Goal: Task Accomplishment & Management: Manage account settings

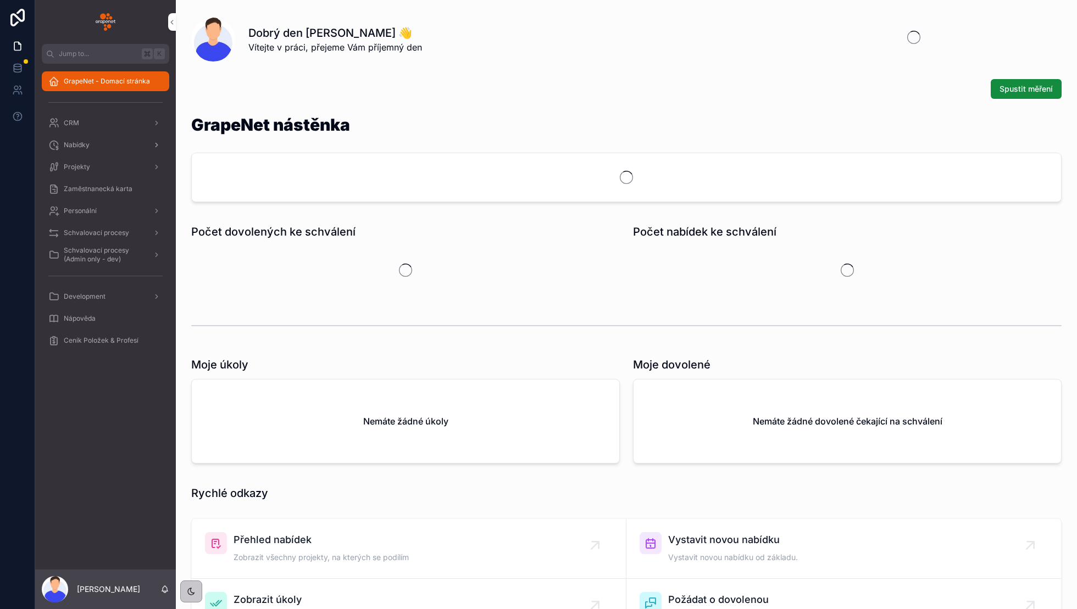
click at [77, 140] on div "Nabídky" at bounding box center [105, 145] width 114 height 18
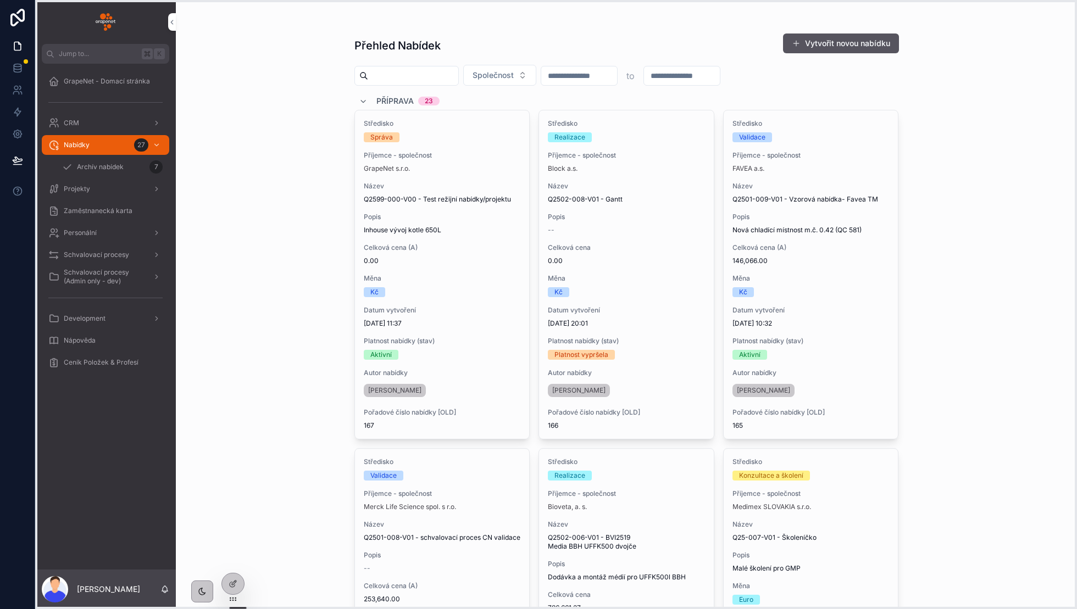
drag, startPoint x: 46, startPoint y: 606, endPoint x: 231, endPoint y: 600, distance: 185.2
click at [231, 600] on icon at bounding box center [233, 599] width 9 height 9
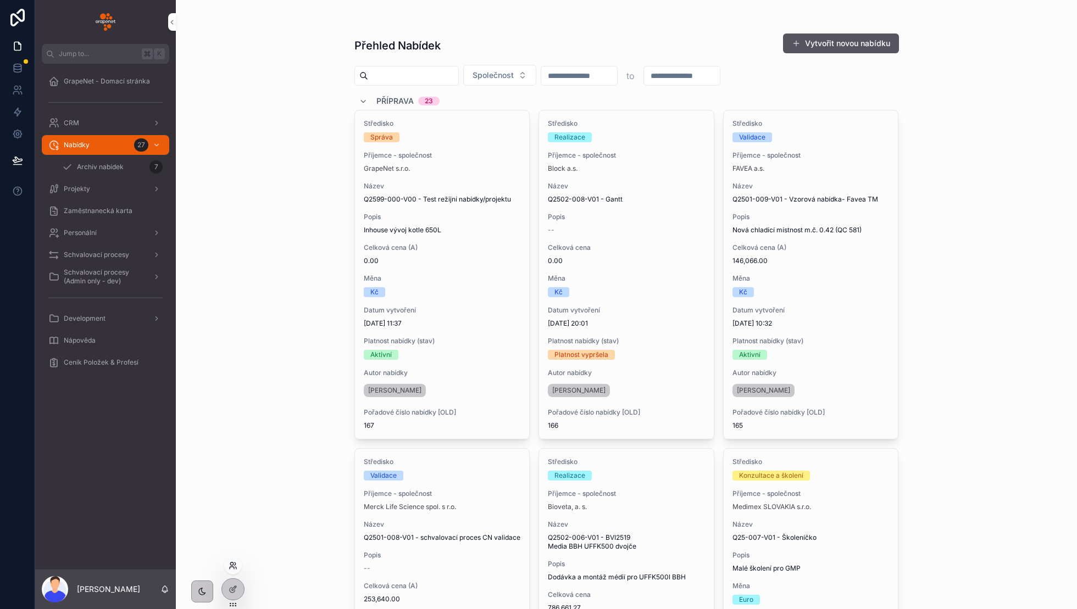
click at [233, 564] on icon at bounding box center [231, 564] width 3 height 3
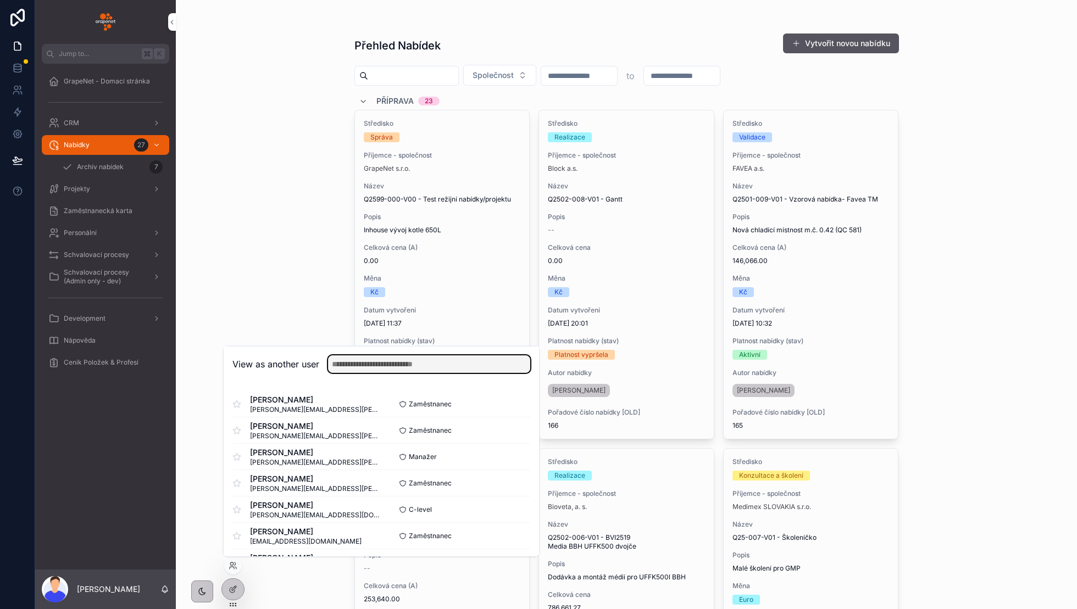
click at [384, 369] on input "text" at bounding box center [429, 364] width 202 height 18
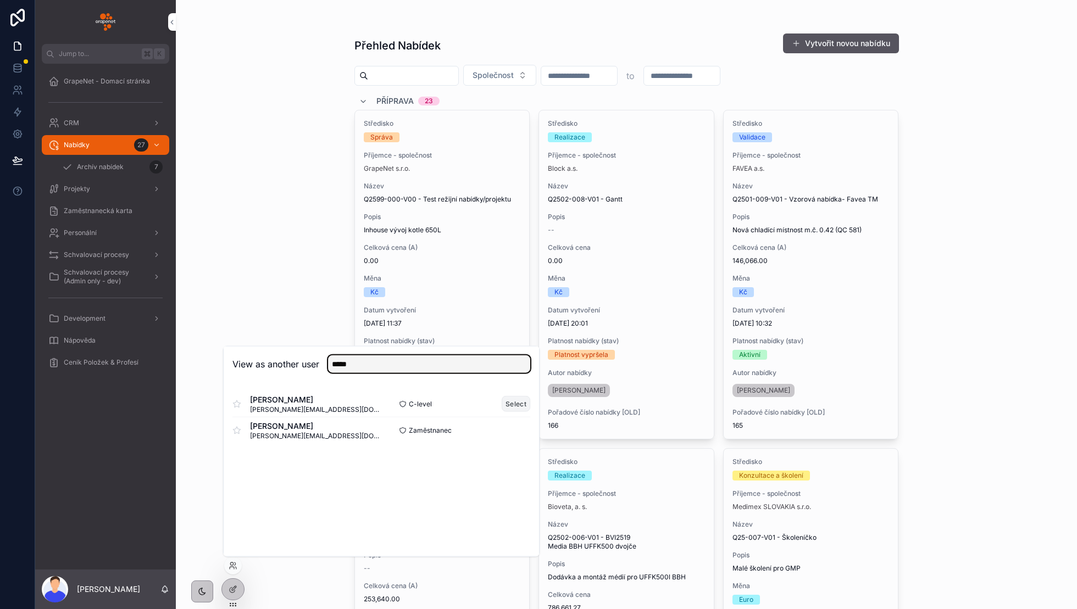
type input "*****"
click at [506, 404] on button "Select" at bounding box center [516, 404] width 29 height 16
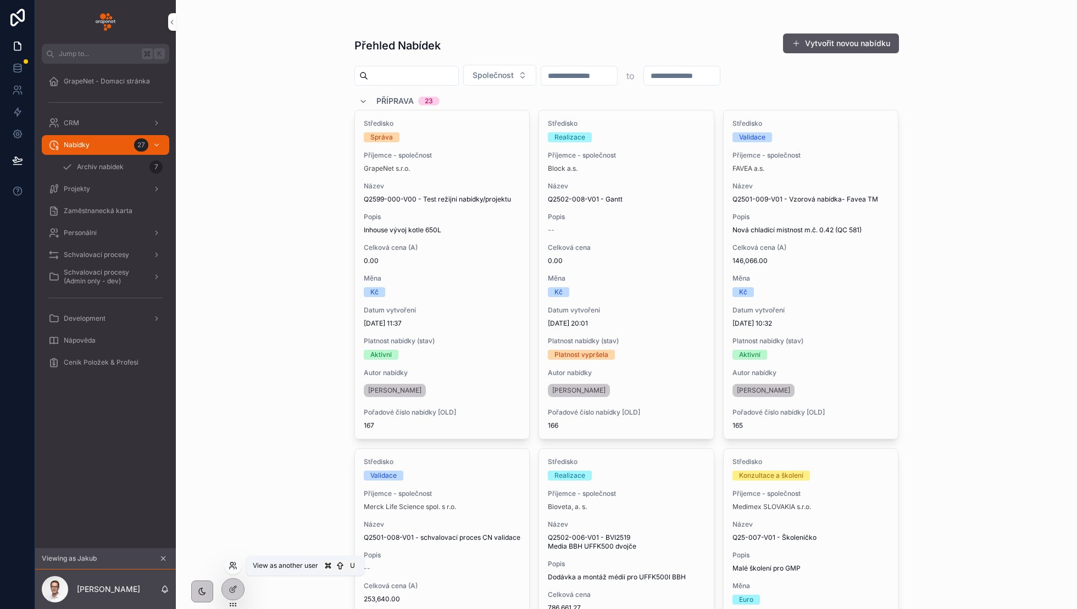
click at [232, 566] on icon at bounding box center [233, 565] width 9 height 9
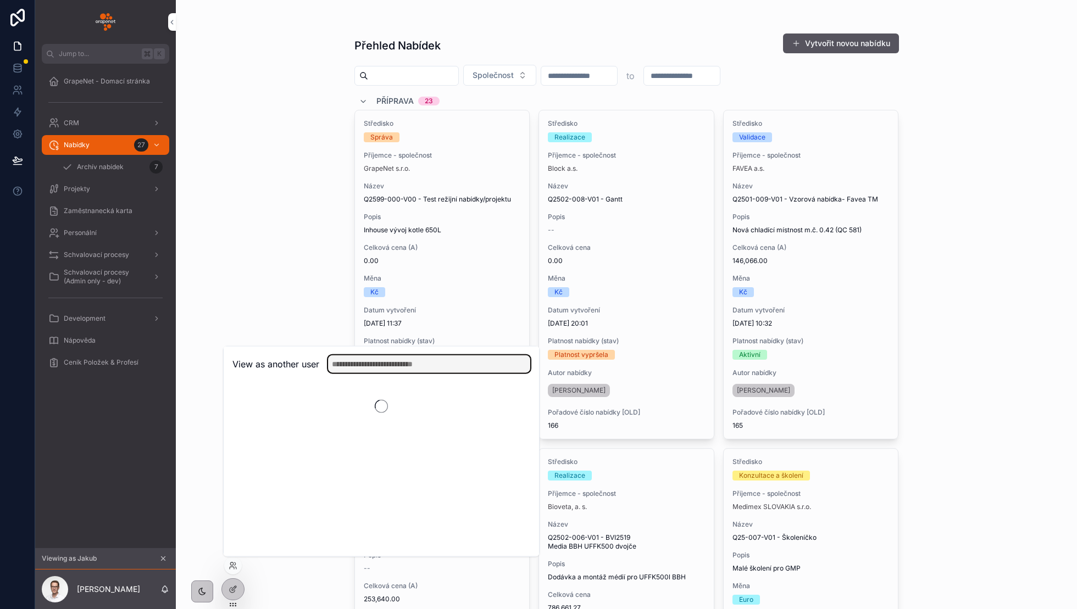
click at [358, 355] on input "text" at bounding box center [429, 364] width 202 height 18
type input "****"
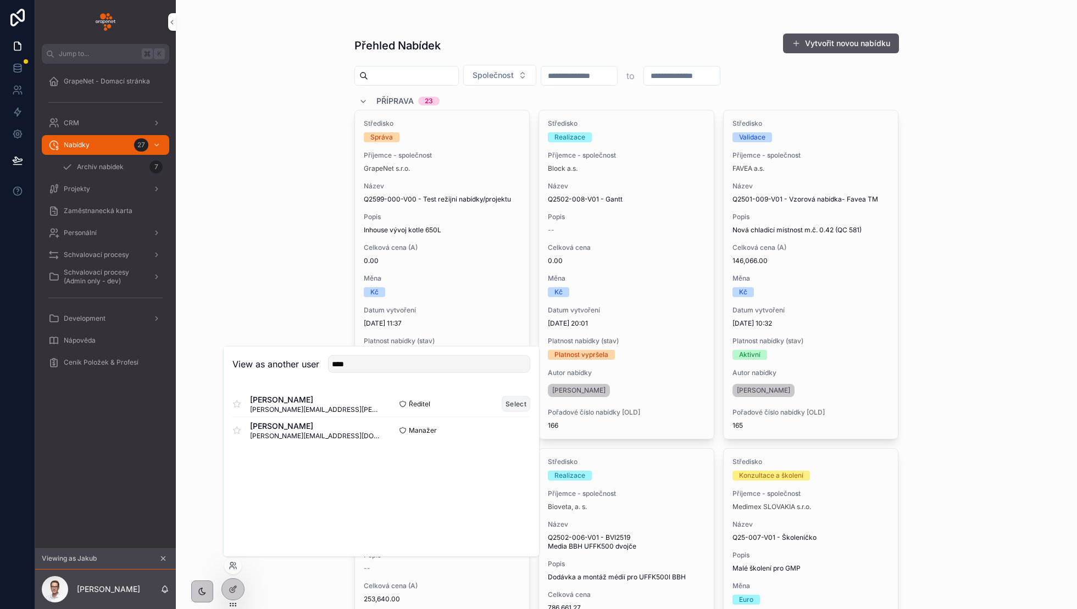
click at [513, 404] on button "Select" at bounding box center [516, 404] width 29 height 16
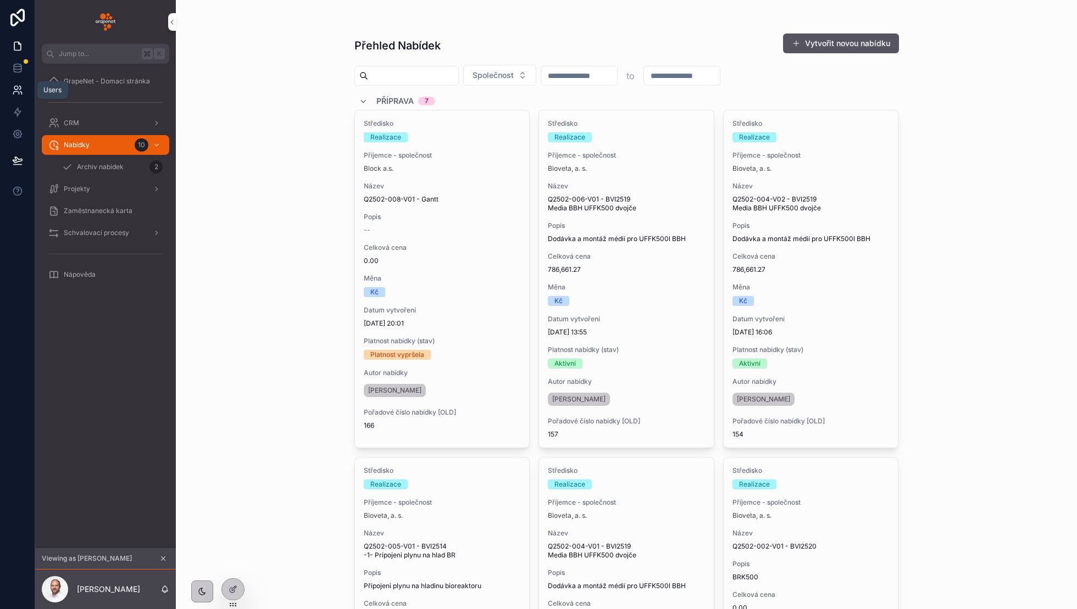
click at [20, 88] on icon at bounding box center [20, 87] width 2 height 3
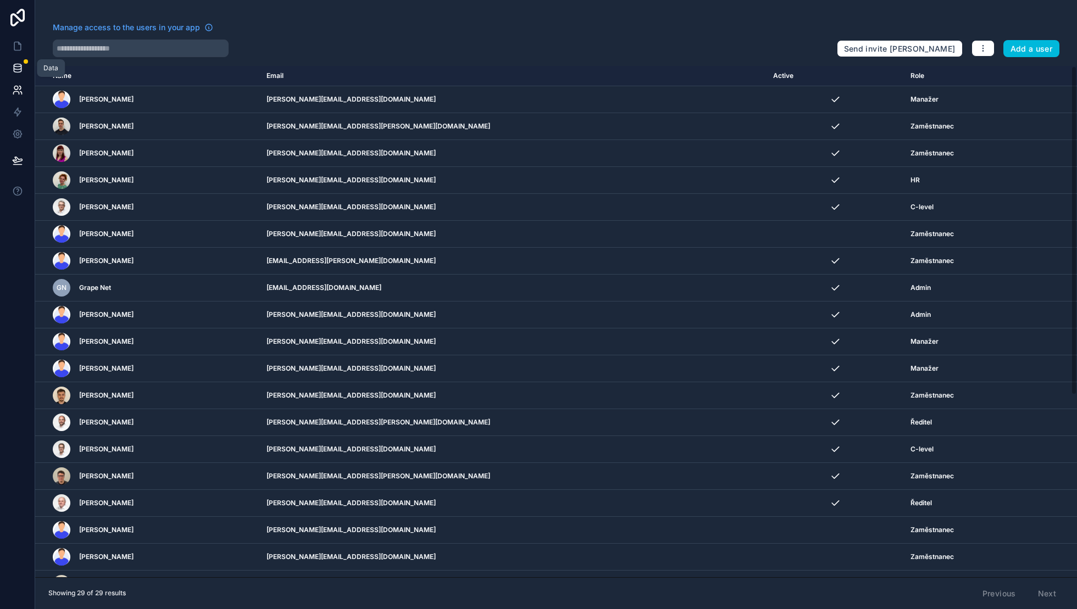
click at [26, 68] on link at bounding box center [17, 68] width 35 height 22
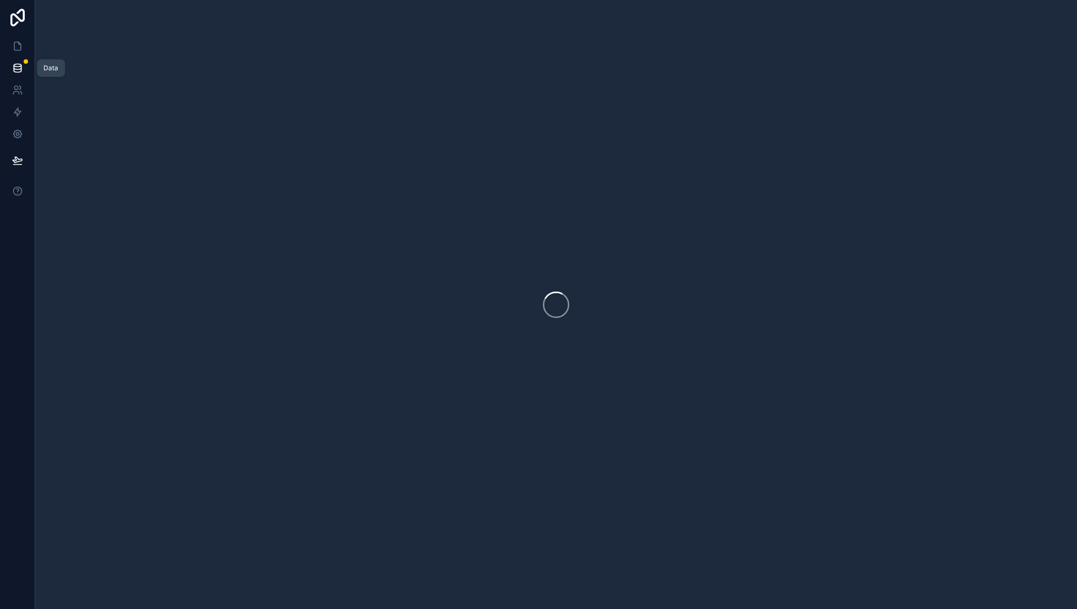
click at [16, 66] on icon at bounding box center [17, 65] width 7 height 3
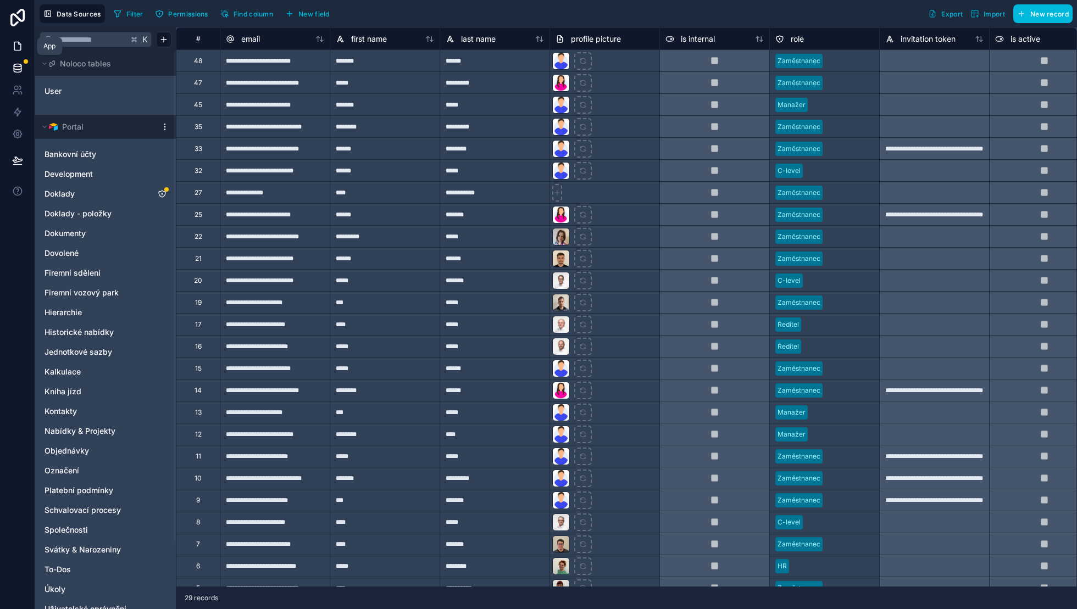
click at [18, 43] on icon at bounding box center [17, 46] width 11 height 11
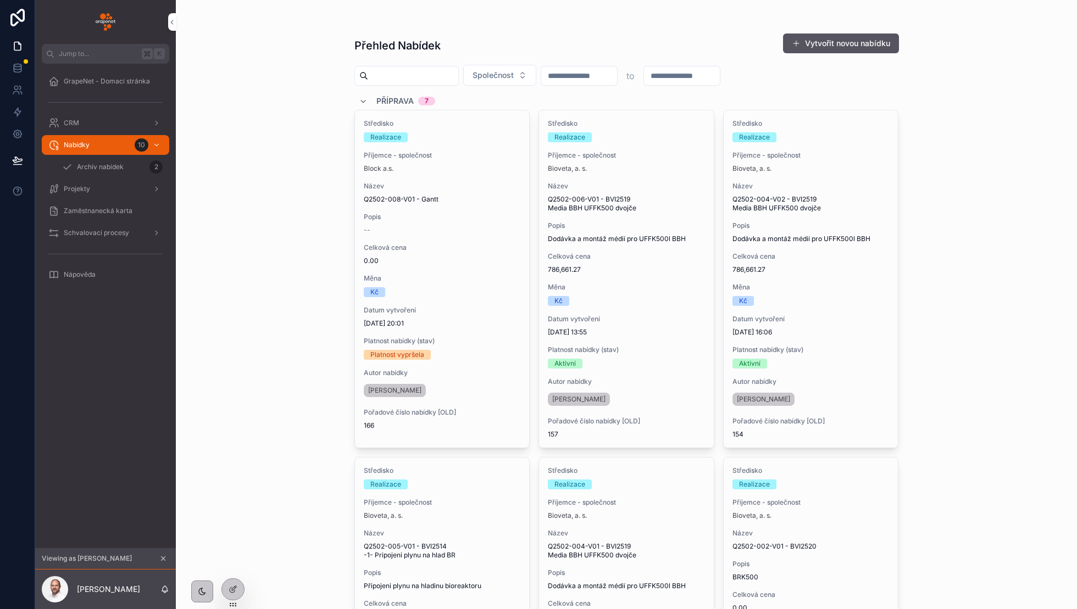
click at [163, 557] on icon "scrollable content" at bounding box center [163, 559] width 8 height 8
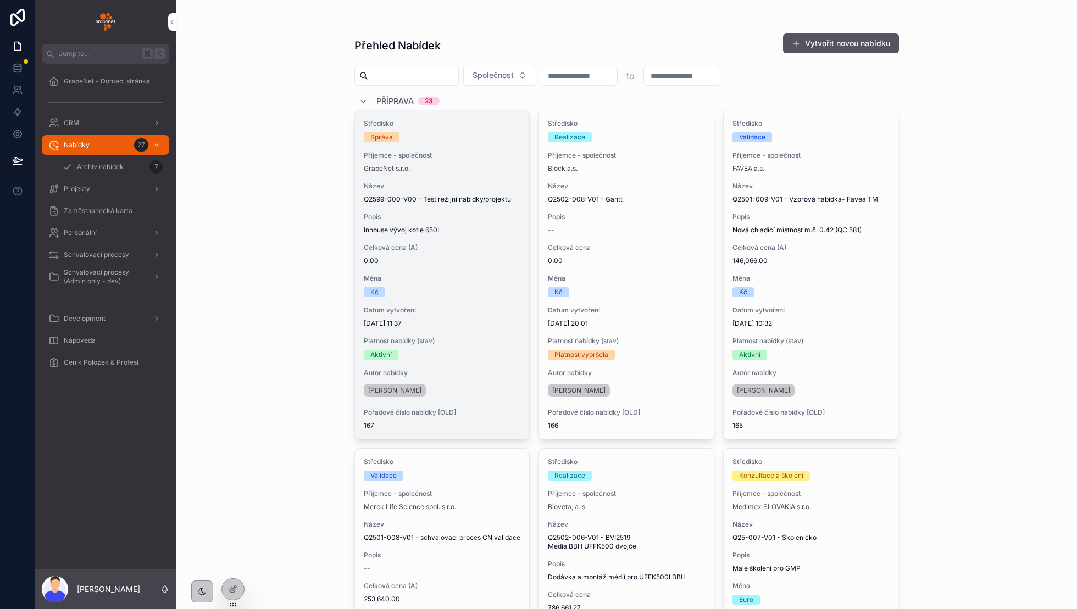
click at [483, 255] on div "Celková cena (A) 0.00" at bounding box center [442, 254] width 157 height 22
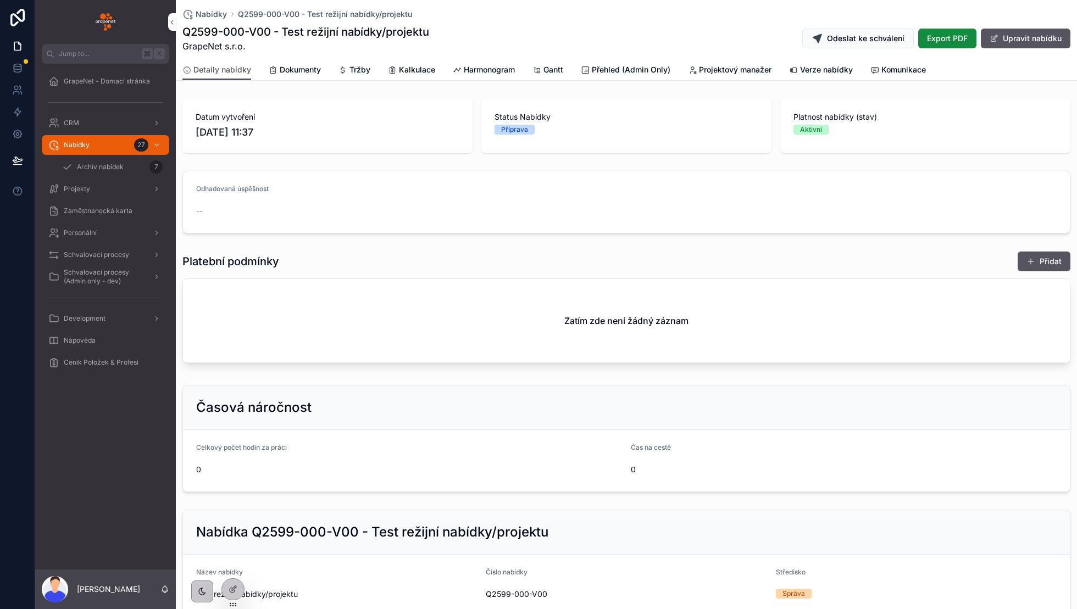
click at [352, 72] on span "Tržby" at bounding box center [359, 69] width 21 height 11
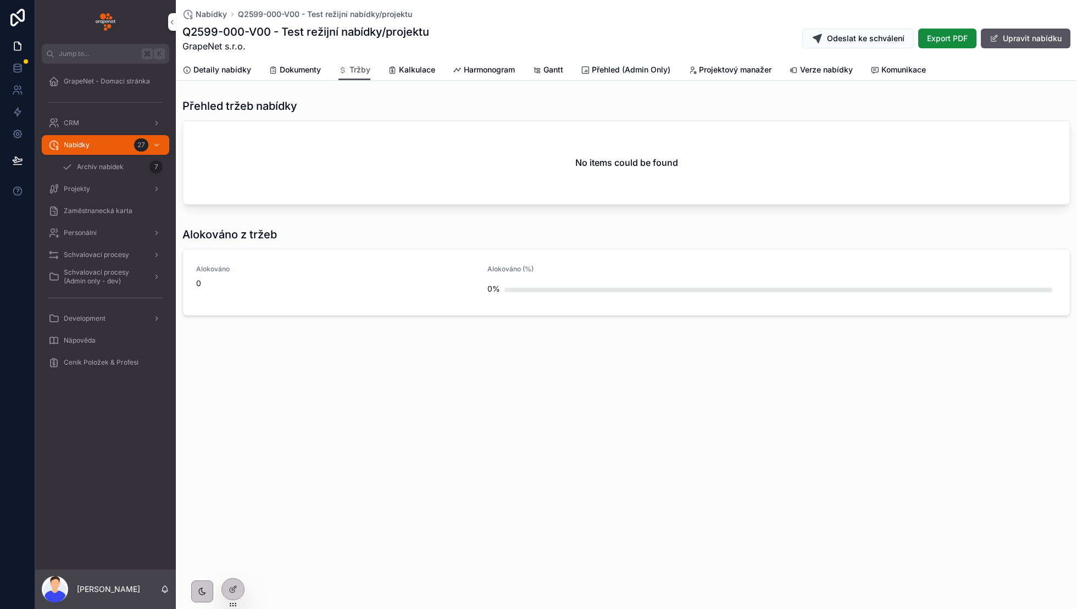
click at [405, 69] on span "Kalkulace" at bounding box center [417, 69] width 36 height 11
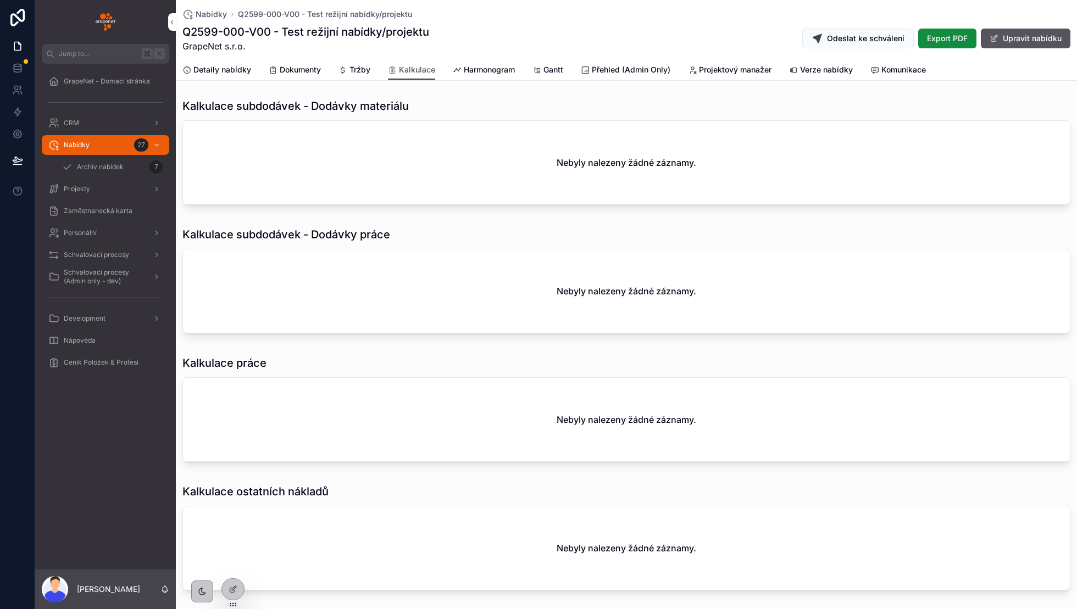
click at [484, 73] on span "Harmonogram" at bounding box center [489, 69] width 51 height 11
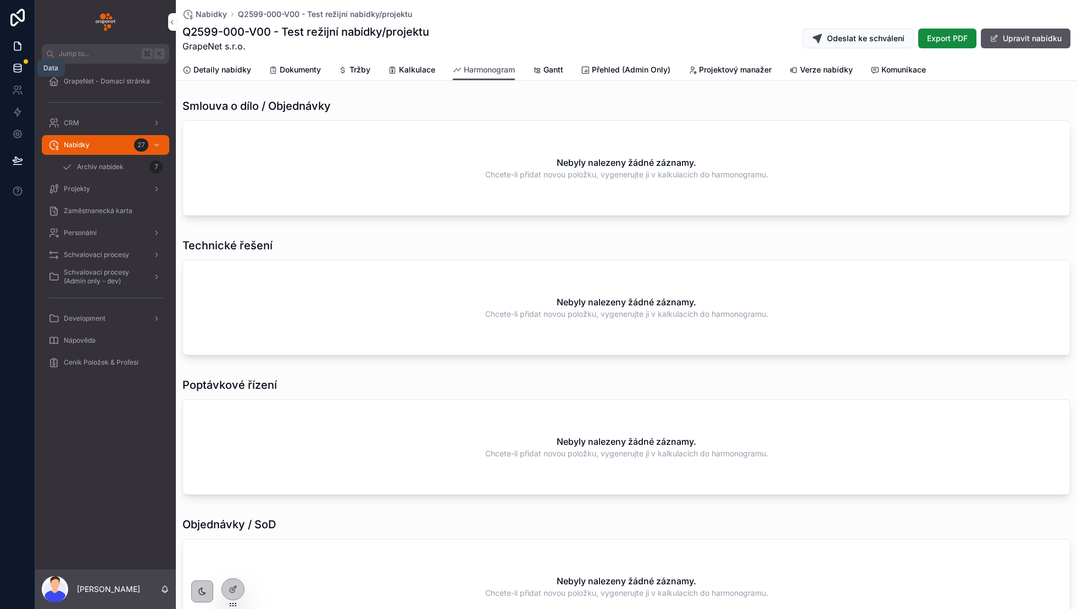
click at [22, 71] on icon at bounding box center [17, 68] width 11 height 11
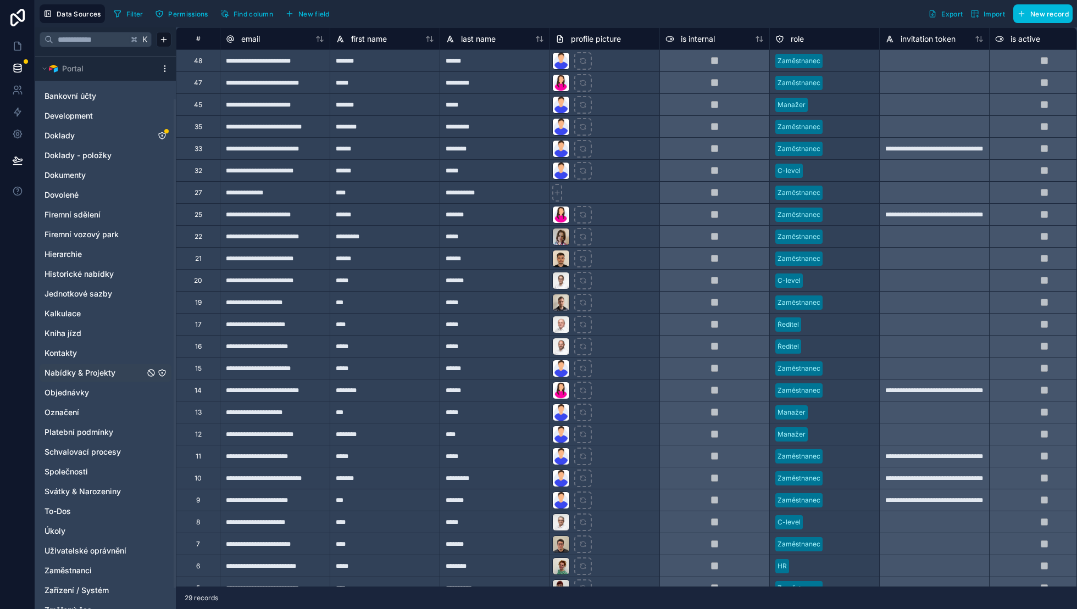
scroll to position [54, 0]
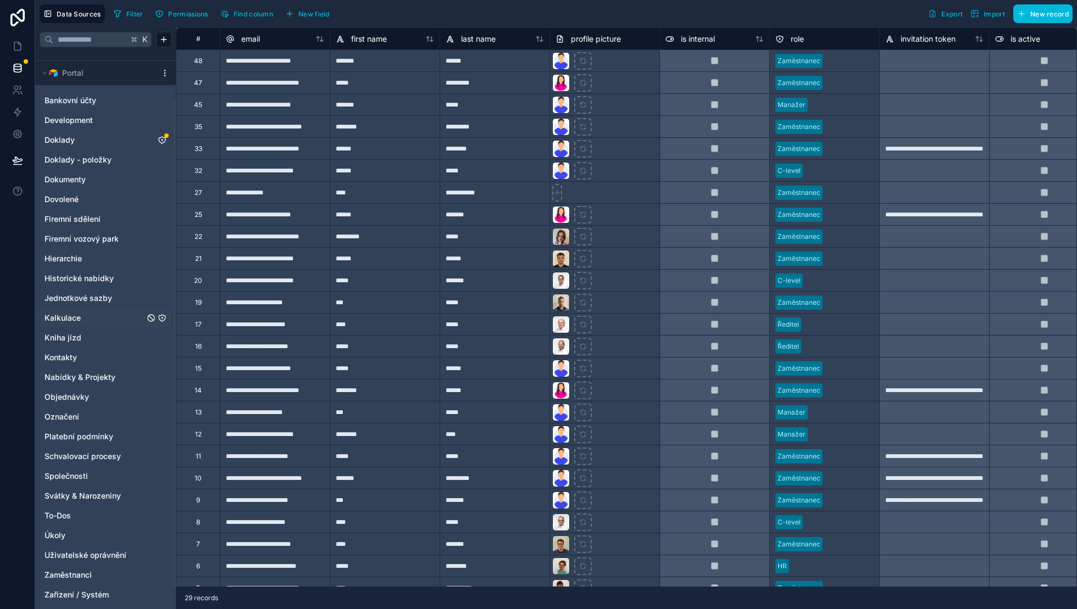
click at [94, 317] on link "Kalkulace" at bounding box center [94, 318] width 100 height 11
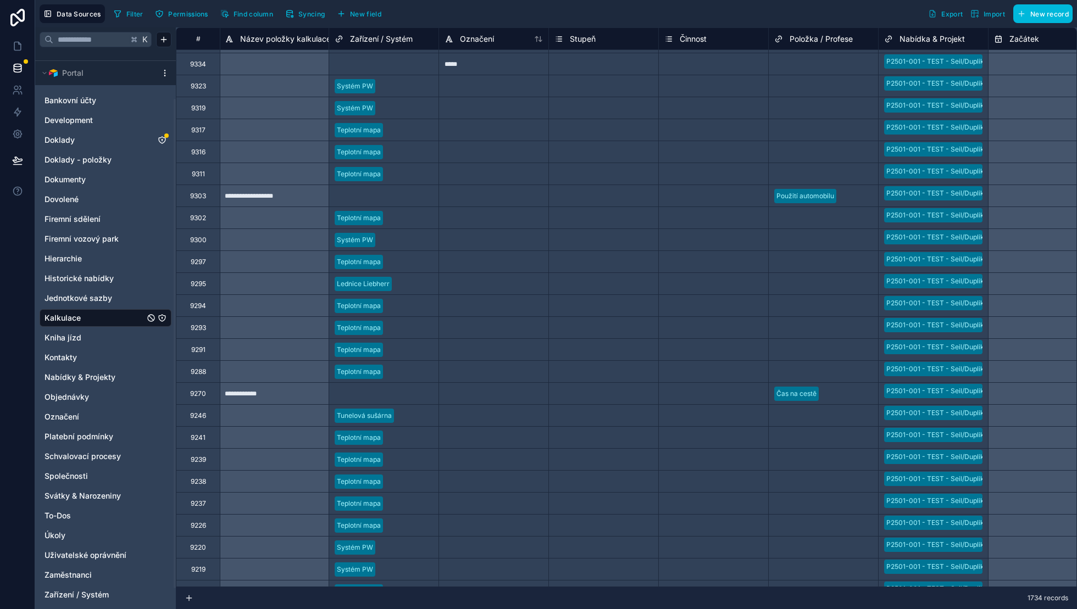
scroll to position [0, 1]
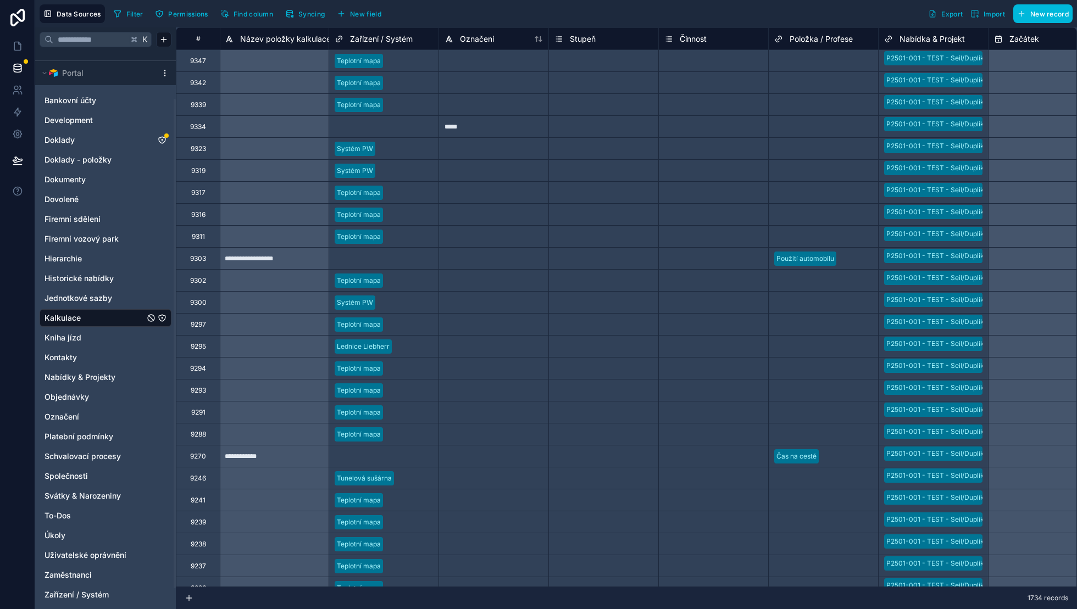
click at [305, 11] on span "Syncing" at bounding box center [311, 14] width 26 height 8
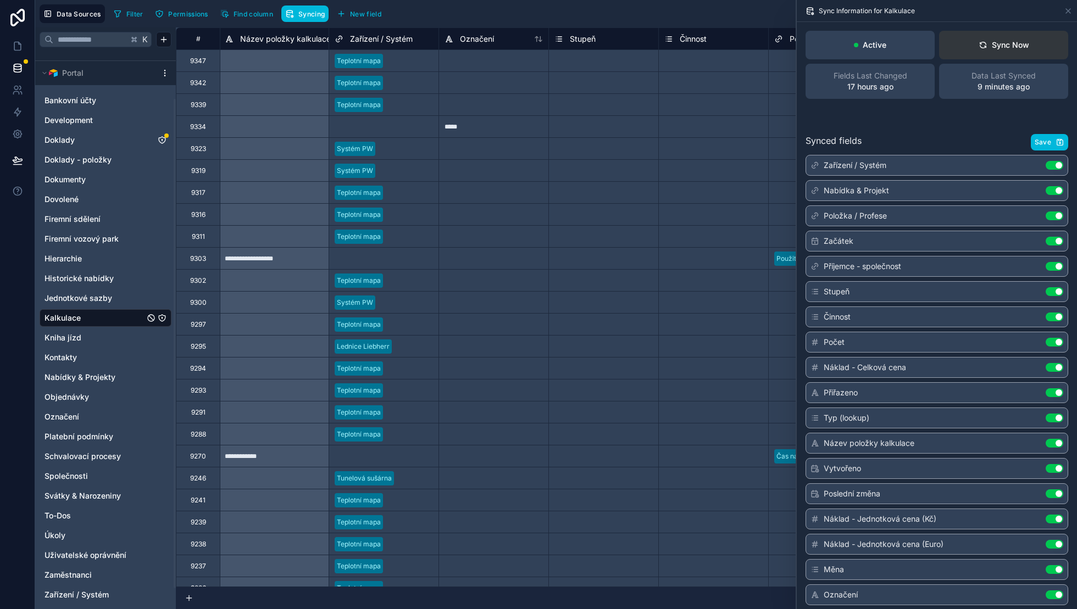
click at [1017, 48] on div "Sync Now" at bounding box center [1003, 45] width 51 height 11
click at [15, 45] on icon at bounding box center [17, 46] width 11 height 11
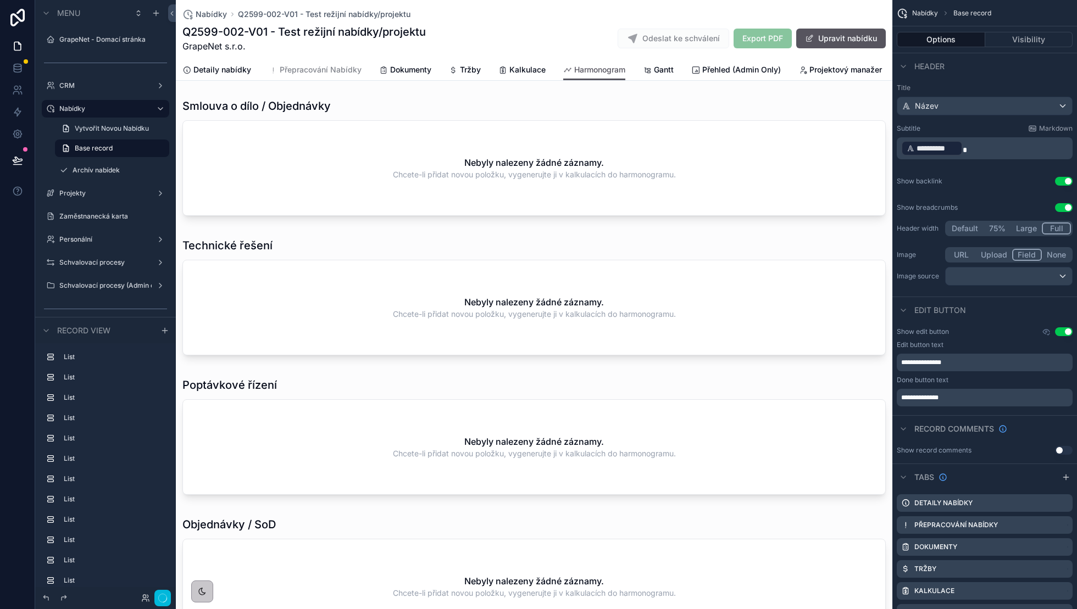
click at [481, 159] on div "scrollable content" at bounding box center [534, 159] width 716 height 131
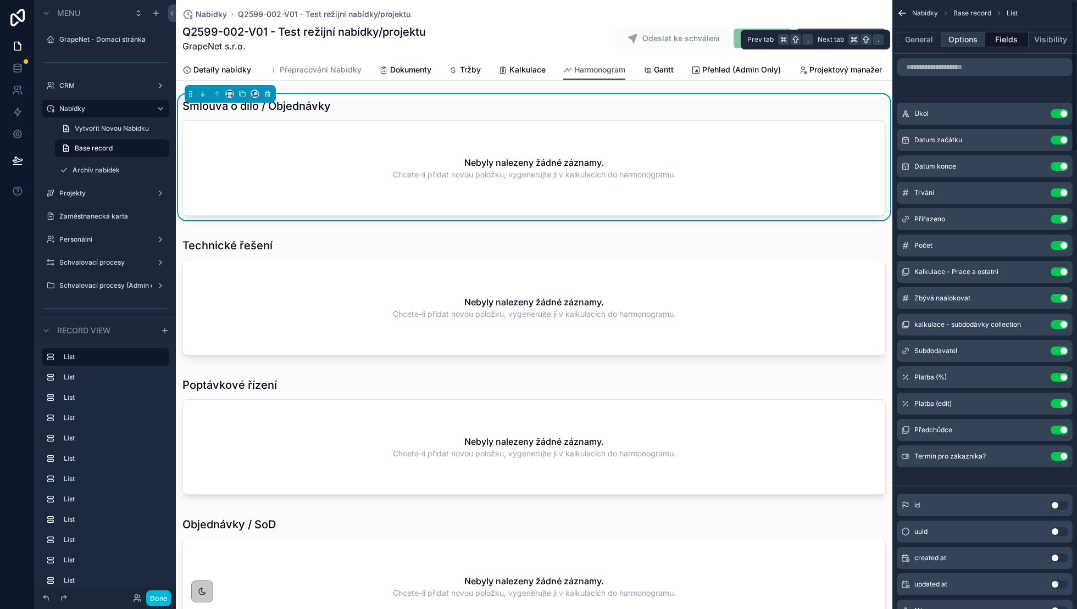
click at [974, 38] on button "Options" at bounding box center [963, 39] width 44 height 15
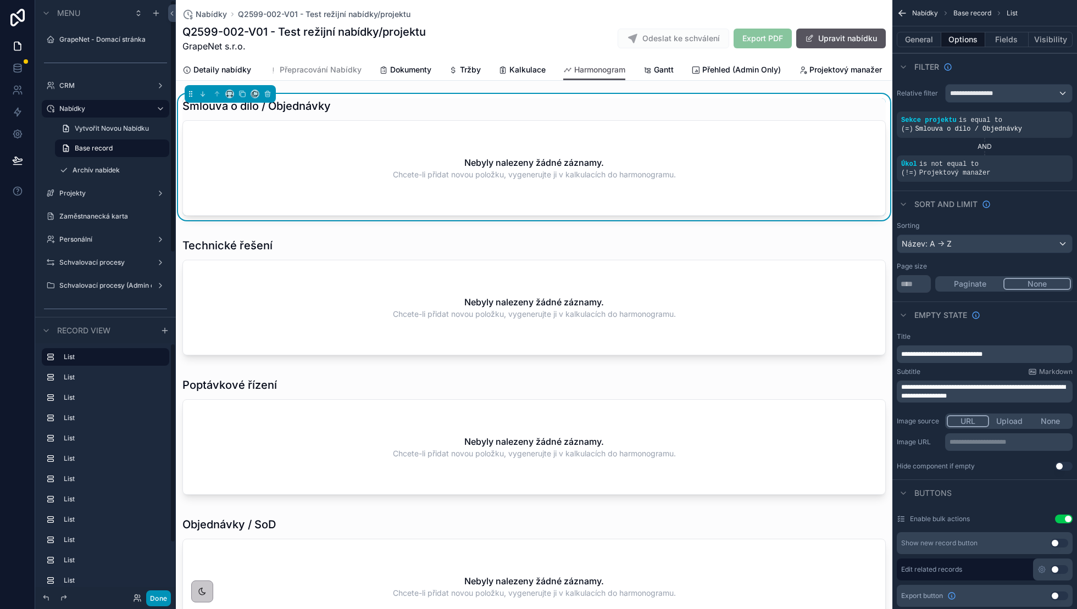
click at [165, 602] on button "Done" at bounding box center [158, 599] width 25 height 16
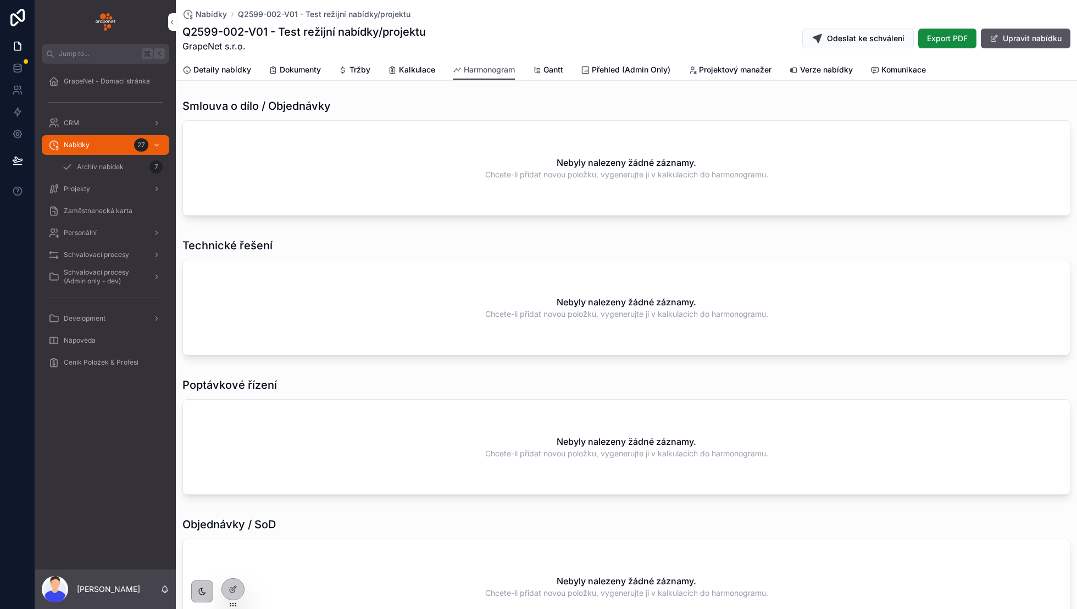
click at [391, 68] on icon "scrollable content" at bounding box center [392, 70] width 9 height 9
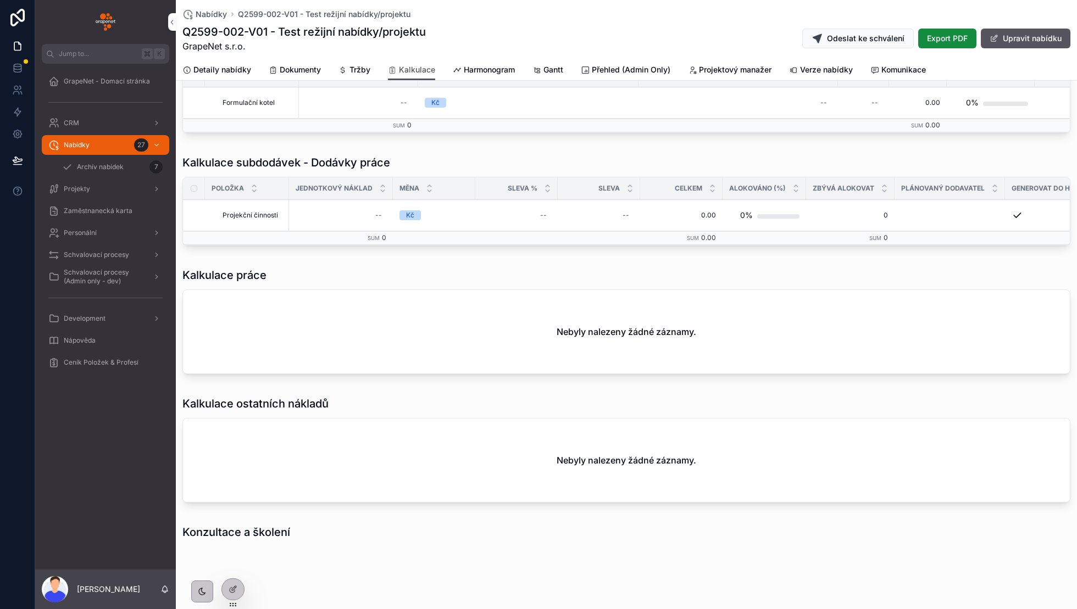
scroll to position [58, 0]
click at [365, 75] on span "Tržby" at bounding box center [359, 69] width 21 height 11
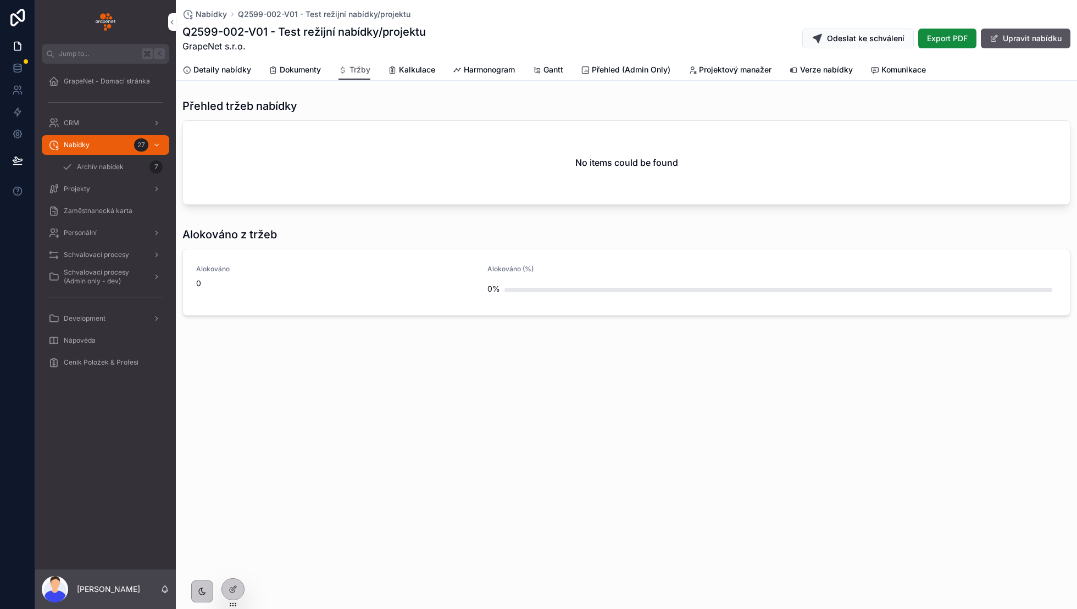
click at [419, 69] on span "Kalkulace" at bounding box center [417, 69] width 36 height 11
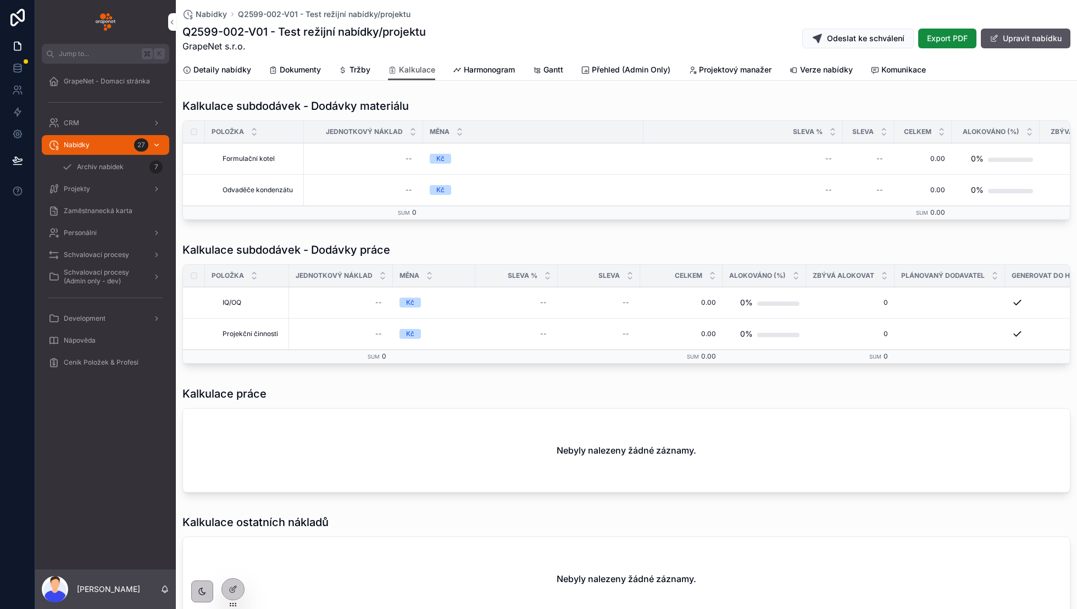
click at [107, 149] on div "Nabídky 27" at bounding box center [105, 145] width 114 height 18
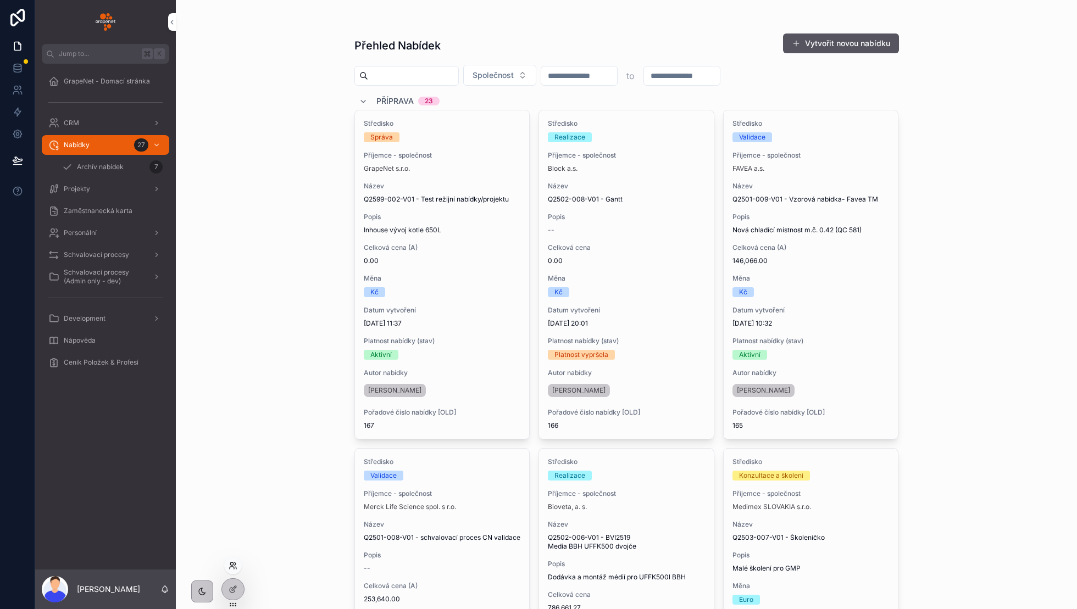
click at [231, 568] on icon at bounding box center [233, 565] width 9 height 9
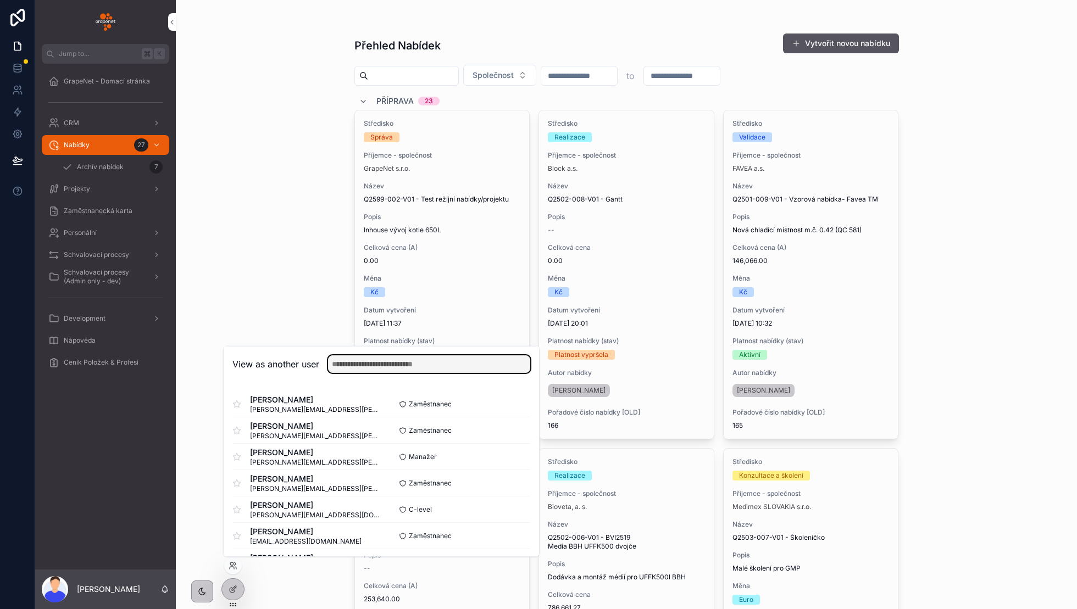
click at [409, 371] on input "text" at bounding box center [429, 364] width 202 height 18
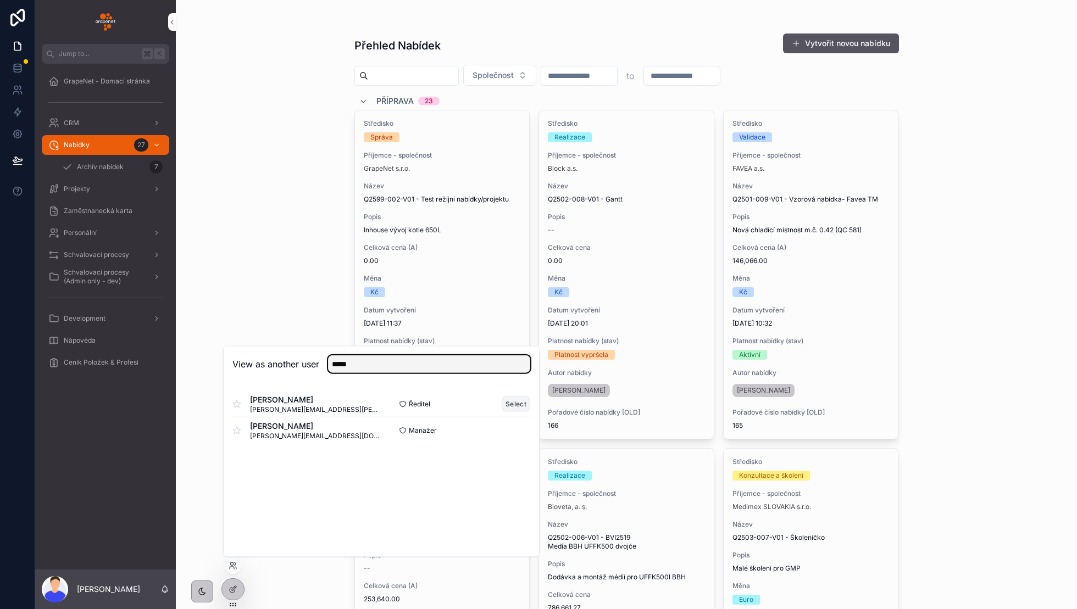
type input "*****"
click at [515, 408] on button "Select" at bounding box center [516, 404] width 29 height 16
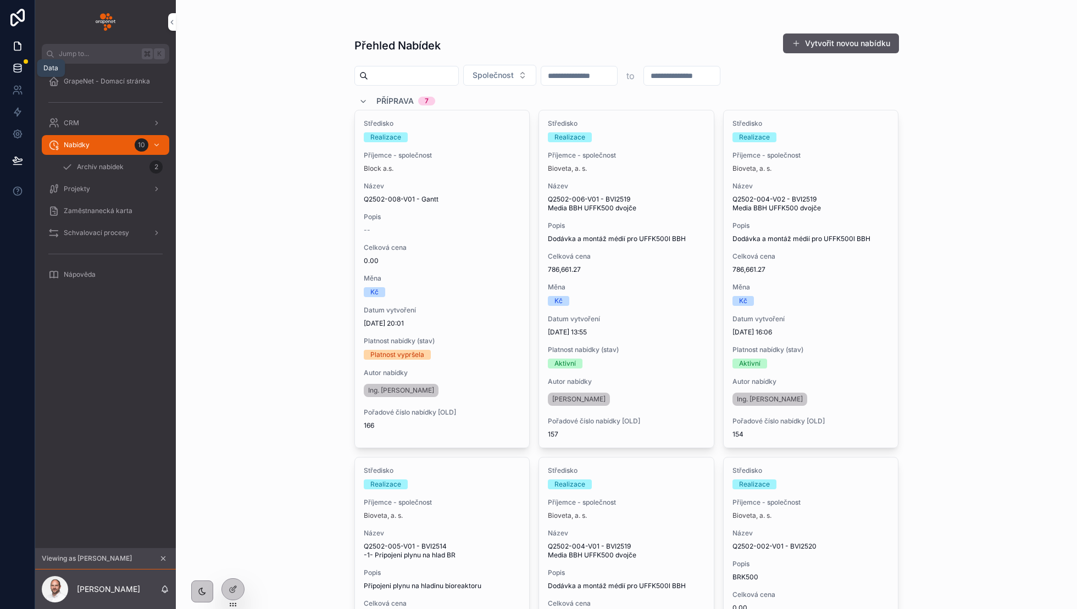
click at [20, 73] on icon at bounding box center [17, 68] width 11 height 11
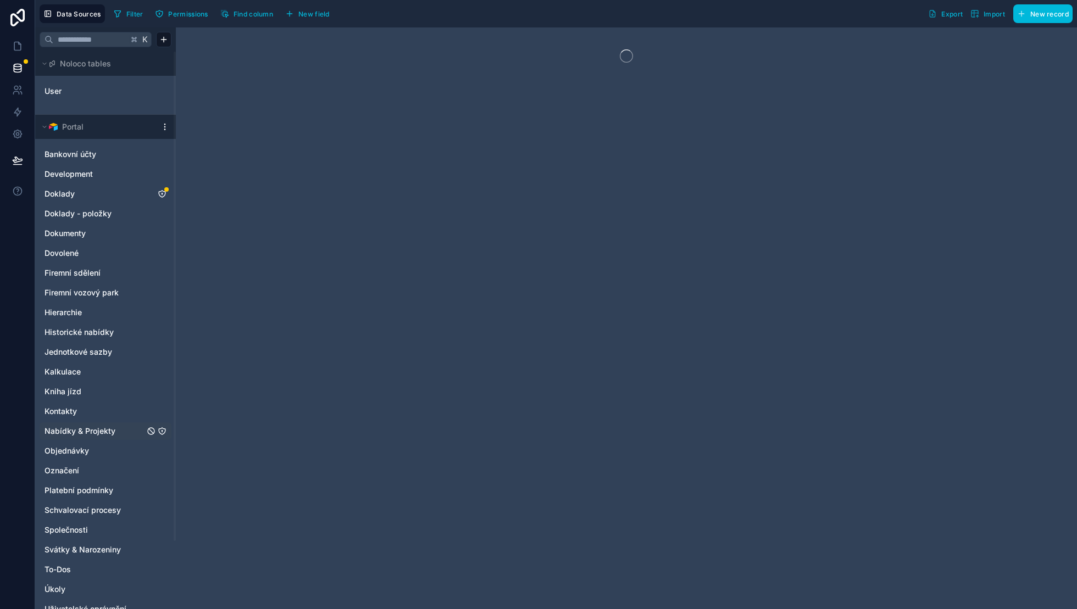
click at [85, 432] on span "Nabídky & Projekty" at bounding box center [79, 431] width 71 height 11
click at [179, 18] on button "Permissions" at bounding box center [181, 13] width 60 height 16
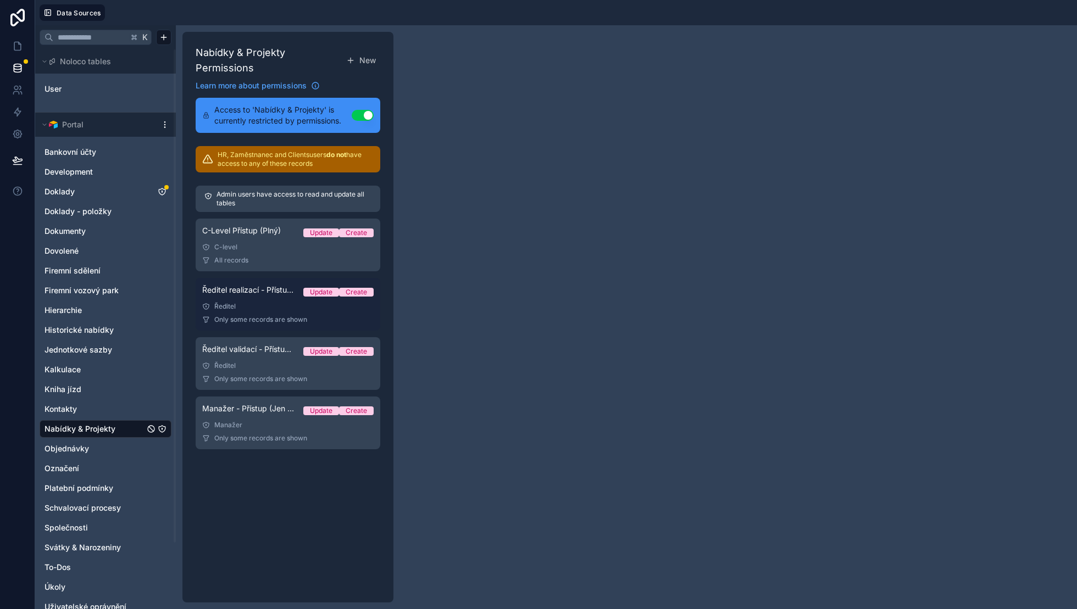
click at [280, 301] on link "Ředitel realizací - Přístup (Plný/Oddělení) Update Create Ředitel Only some rec…" at bounding box center [288, 304] width 185 height 53
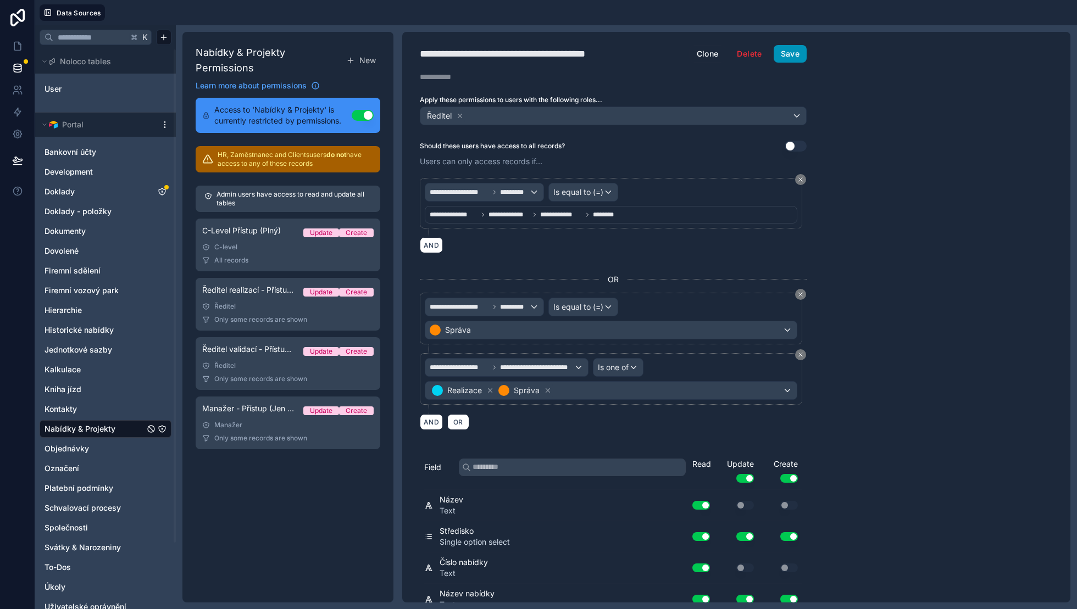
click at [800, 59] on button "Save" at bounding box center [789, 54] width 33 height 18
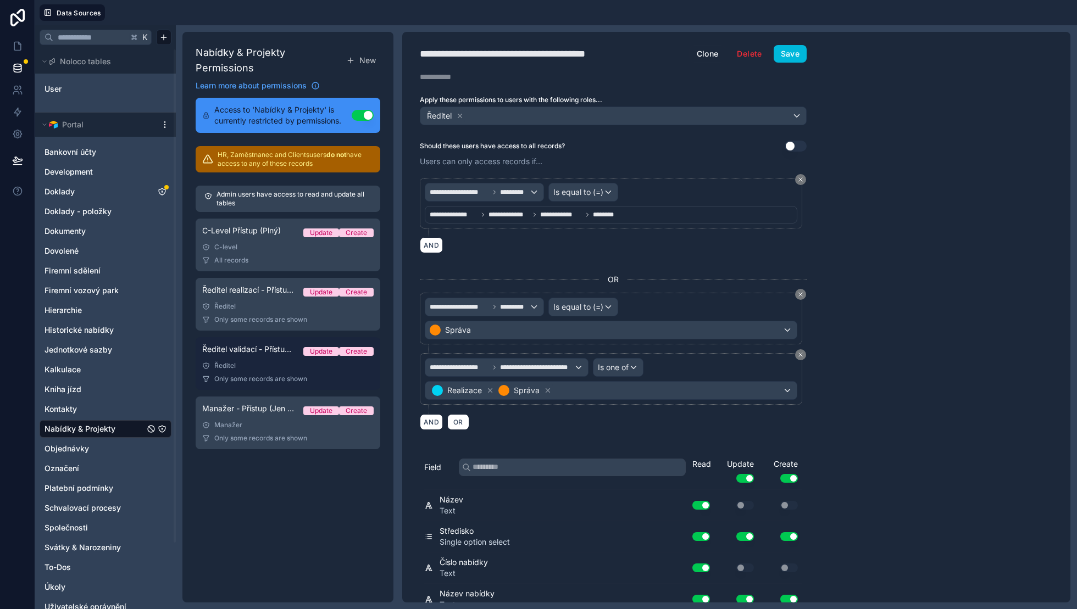
click at [300, 371] on link "Ředitel validací - Přístup (Plný/Oddělení) Update Create Ředitel Only some reco…" at bounding box center [288, 363] width 185 height 53
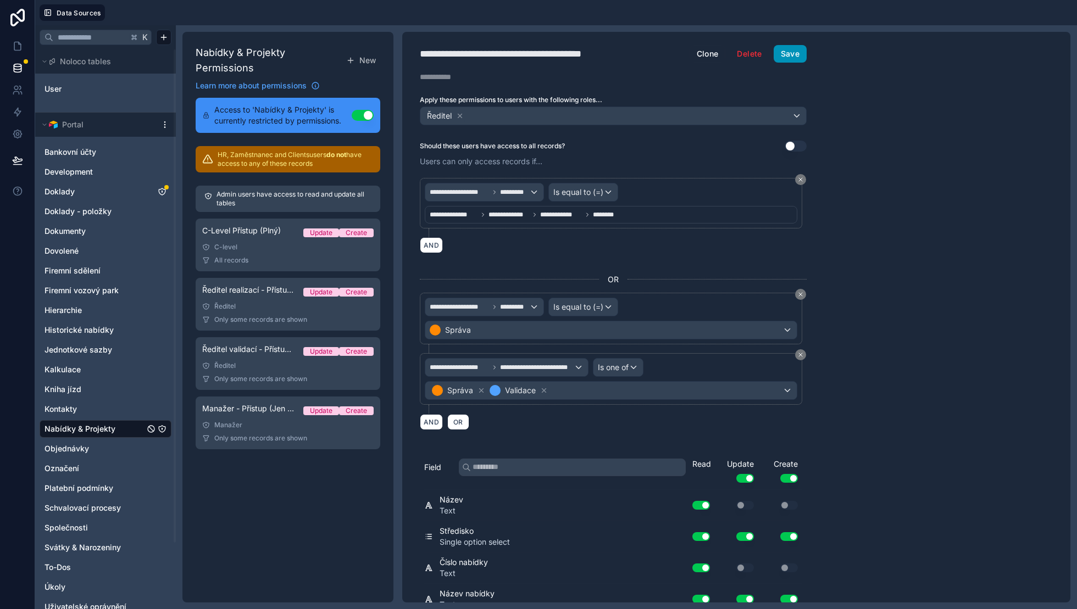
click at [795, 46] on button "Save" at bounding box center [789, 54] width 33 height 18
click at [23, 53] on link at bounding box center [17, 46] width 35 height 22
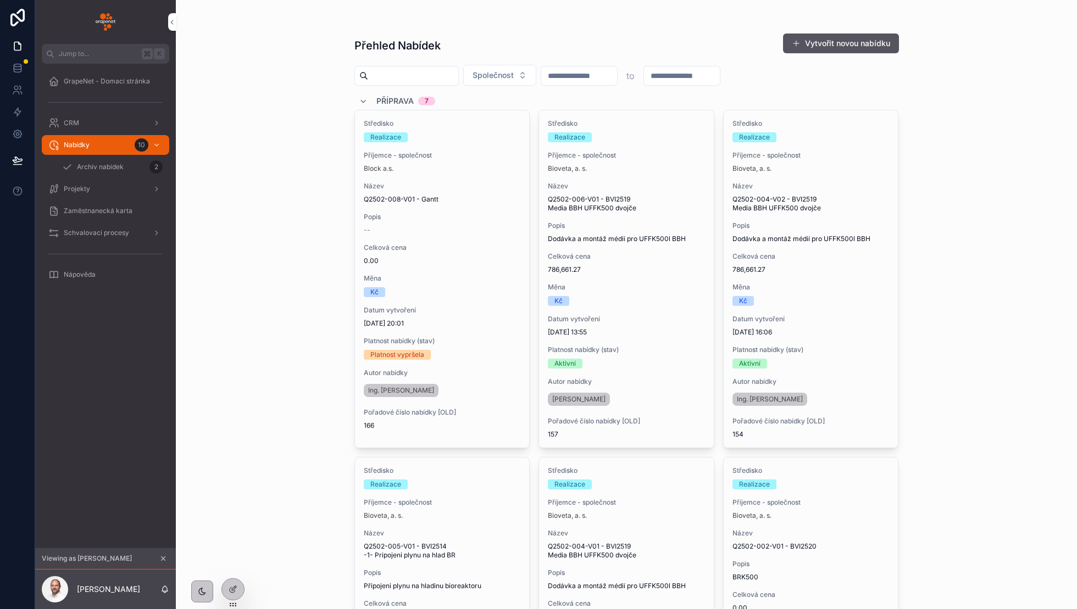
click at [161, 558] on icon "scrollable content" at bounding box center [163, 559] width 4 height 4
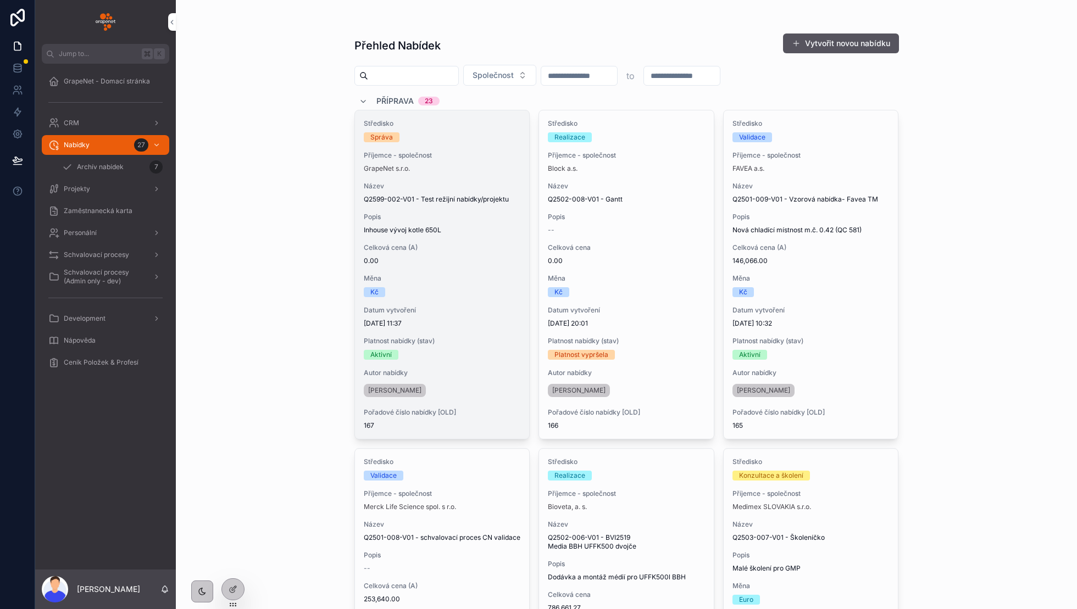
click at [483, 260] on span "0.00" at bounding box center [442, 261] width 157 height 9
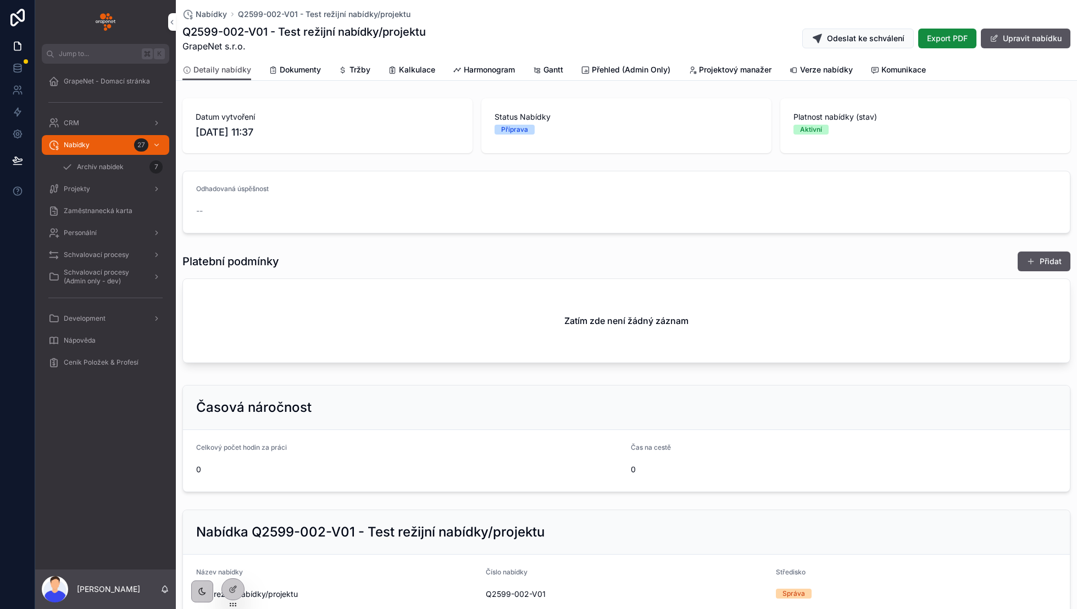
click at [413, 72] on span "Kalkulace" at bounding box center [417, 69] width 36 height 11
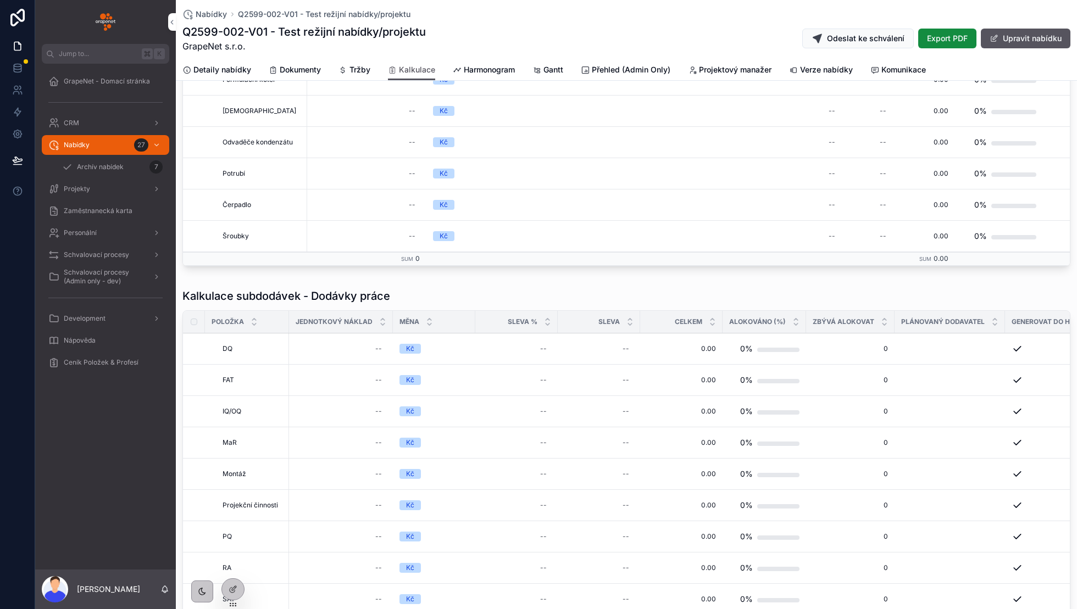
scroll to position [539, 0]
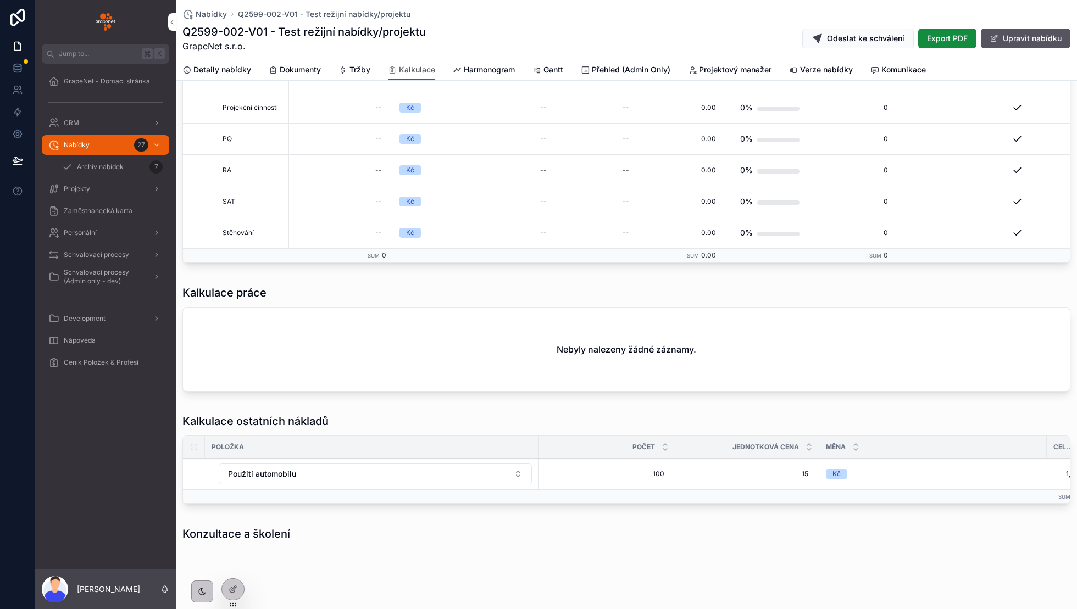
click at [501, 74] on span "Harmonogram" at bounding box center [489, 69] width 51 height 11
